Goal: Task Accomplishment & Management: Use online tool/utility

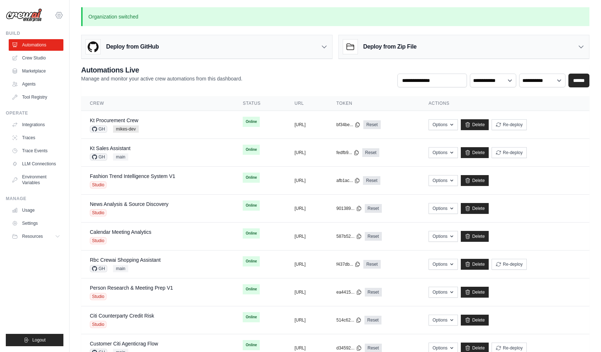
click at [59, 16] on icon at bounding box center [59, 15] width 2 height 2
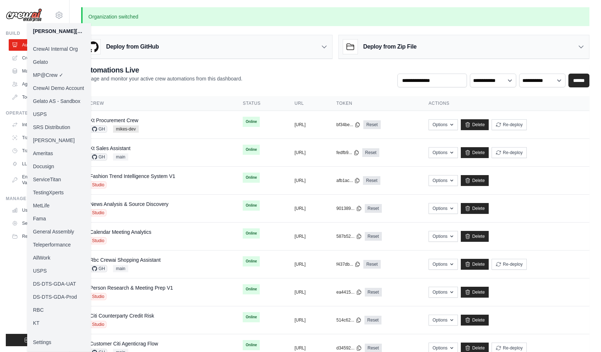
click at [41, 322] on link "KT" at bounding box center [59, 322] width 64 height 13
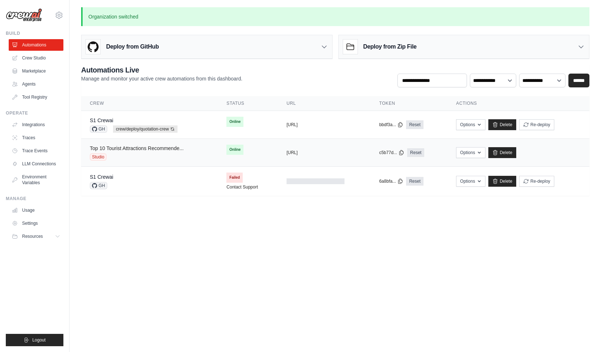
click at [171, 151] on link "Top 10 Tourist Attractions Recommende..." at bounding box center [137, 148] width 94 height 6
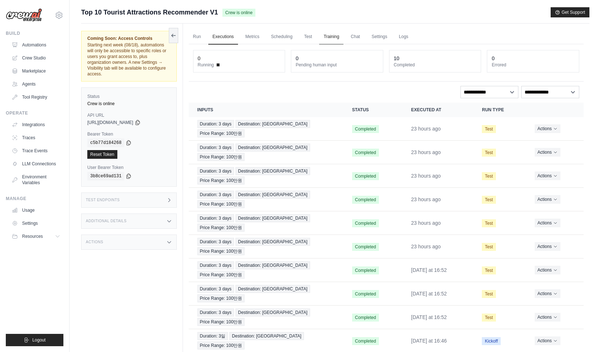
click at [333, 35] on link "Training" at bounding box center [331, 36] width 24 height 15
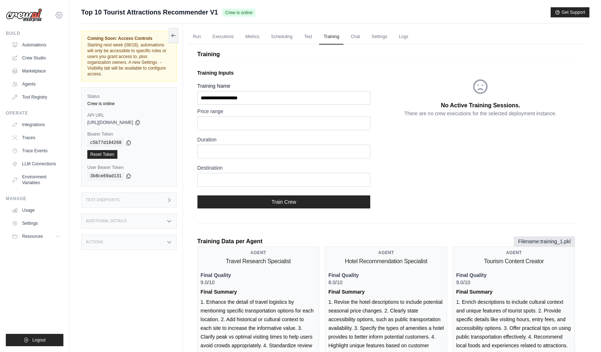
click at [55, 12] on icon at bounding box center [59, 15] width 9 height 9
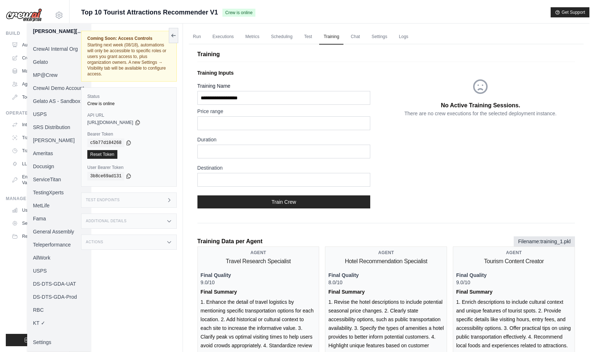
click at [52, 75] on link "MP@Crew" at bounding box center [59, 74] width 64 height 13
